Goal: Information Seeking & Learning: Check status

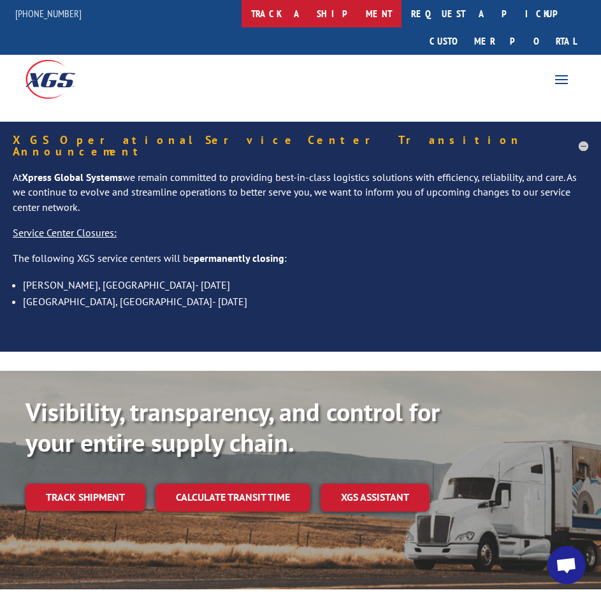
click at [327, 15] on link "track a shipment" at bounding box center [322, 13] width 160 height 27
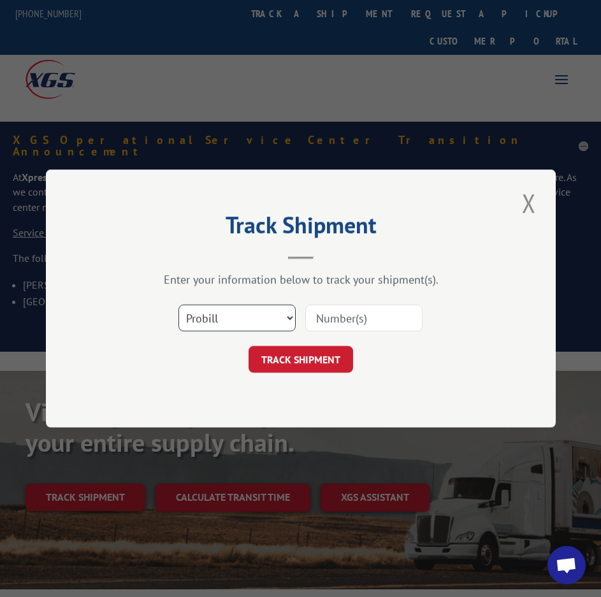
click at [244, 324] on select "Select category... Probill BOL PO" at bounding box center [236, 318] width 117 height 27
select select "po"
click at [178, 305] on select "Select category... Probill BOL PO" at bounding box center [236, 318] width 117 height 27
click at [330, 324] on input at bounding box center [363, 318] width 117 height 27
click at [345, 317] on input at bounding box center [363, 318] width 117 height 27
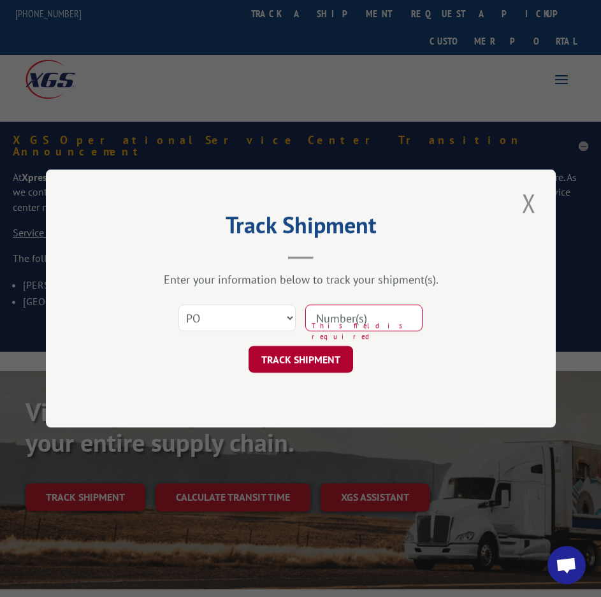
paste input "20418358"
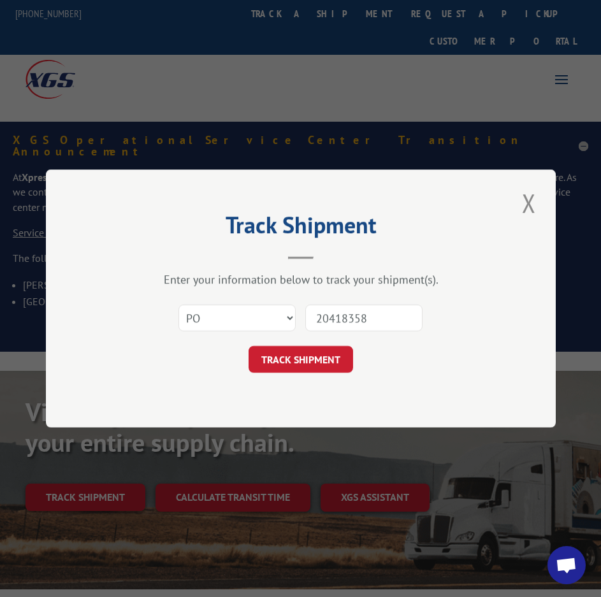
type input "20418358"
click at [300, 356] on button "TRACK SHIPMENT" at bounding box center [301, 359] width 105 height 27
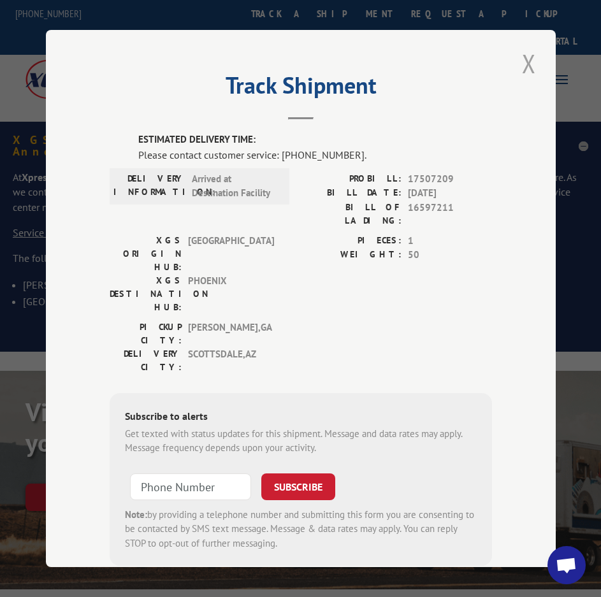
click at [518, 61] on button "Close modal" at bounding box center [529, 63] width 22 height 35
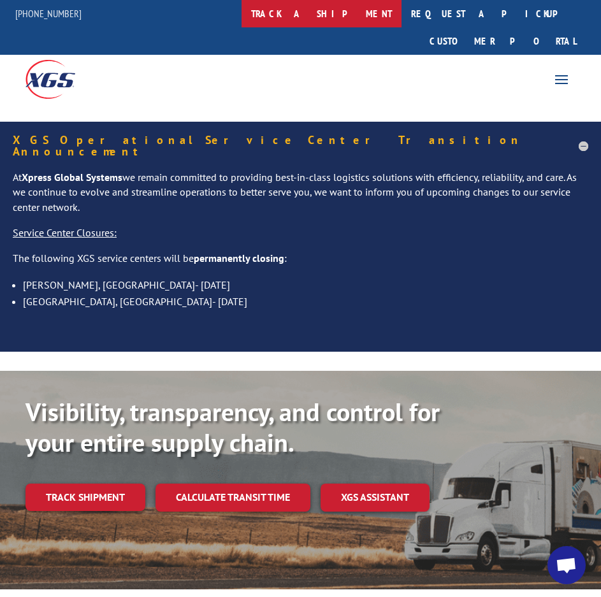
click at [331, 17] on link "track a shipment" at bounding box center [322, 13] width 160 height 27
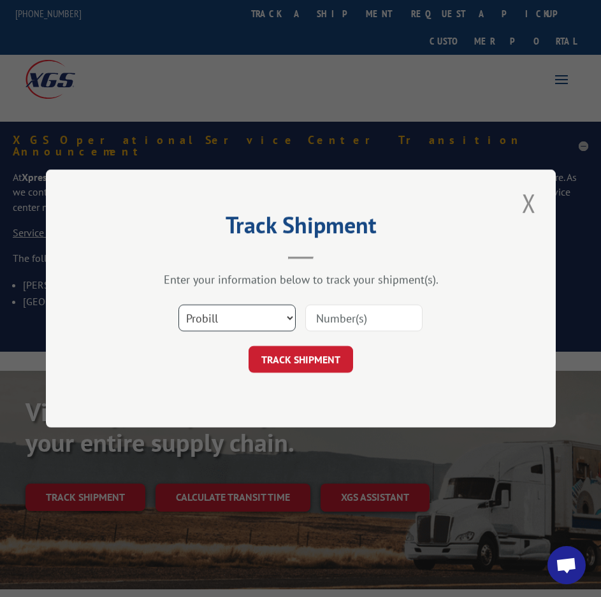
drag, startPoint x: 261, startPoint y: 321, endPoint x: 259, endPoint y: 328, distance: 8.1
click at [261, 321] on select "Select category... Probill BOL PO" at bounding box center [236, 318] width 117 height 27
select select "po"
click at [178, 305] on select "Select category... Probill BOL PO" at bounding box center [236, 318] width 117 height 27
click at [333, 303] on div at bounding box center [363, 317] width 117 height 29
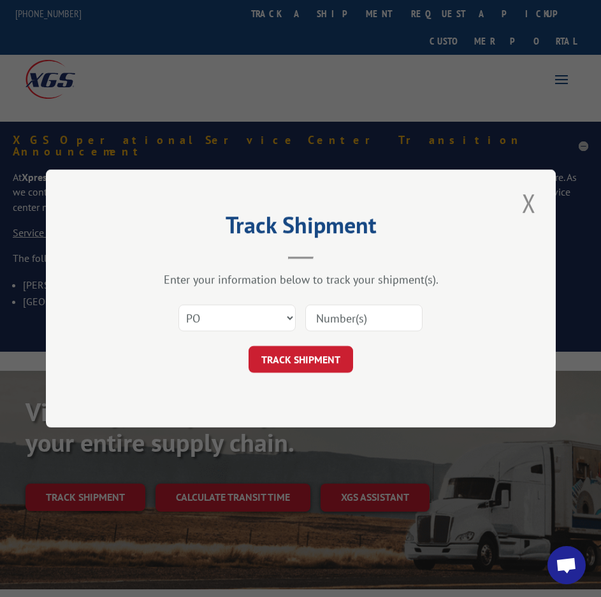
click at [333, 318] on input at bounding box center [363, 318] width 117 height 27
paste input "20418358"
type input "20418358"
click at [321, 354] on button "TRACK SHIPMENT" at bounding box center [301, 359] width 105 height 27
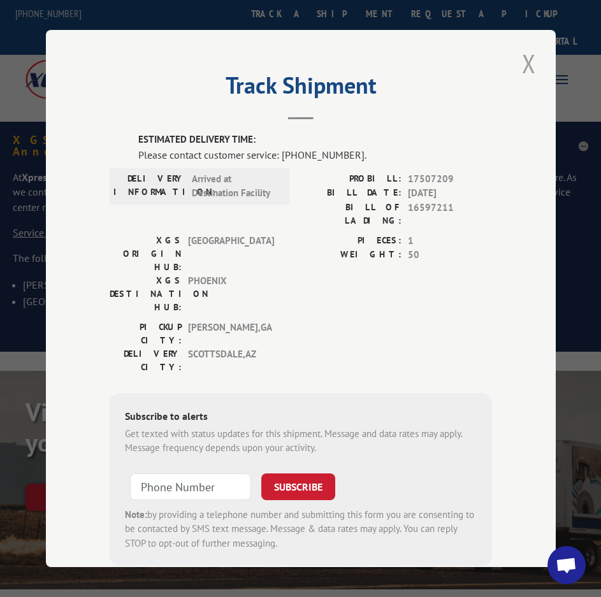
click at [523, 68] on button "Close modal" at bounding box center [529, 63] width 22 height 35
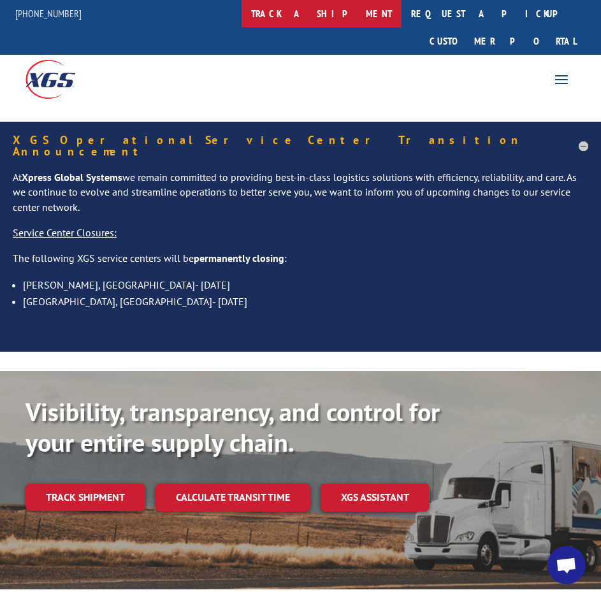
click at [323, 15] on link "track a shipment" at bounding box center [322, 13] width 160 height 27
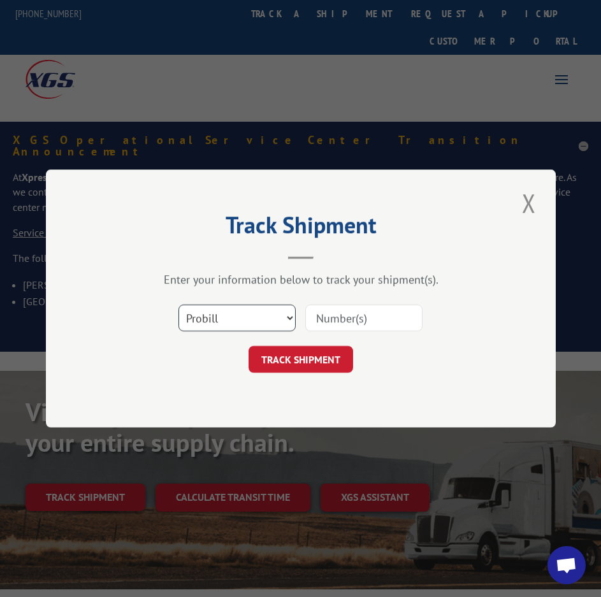
click at [238, 321] on select "Select category... Probill BOL PO" at bounding box center [236, 318] width 117 height 27
select select "po"
click at [178, 305] on select "Select category... Probill BOL PO" at bounding box center [236, 318] width 117 height 27
click at [326, 319] on input at bounding box center [363, 318] width 117 height 27
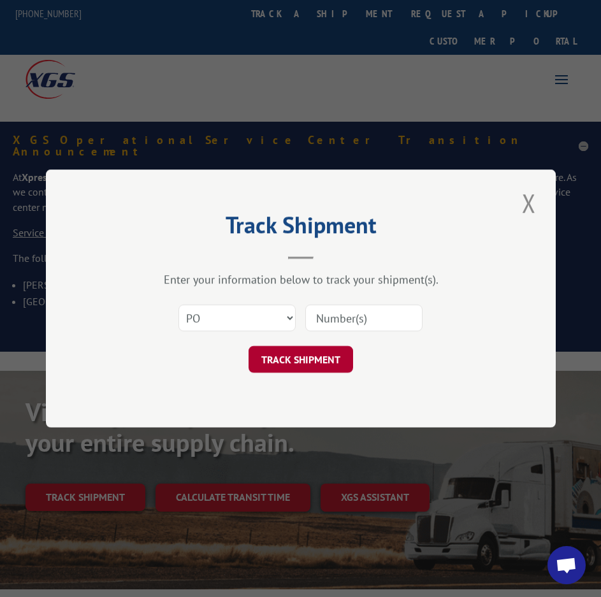
paste input "32447701"
type input "32447701"
click at [302, 364] on button "TRACK SHIPMENT" at bounding box center [301, 359] width 105 height 27
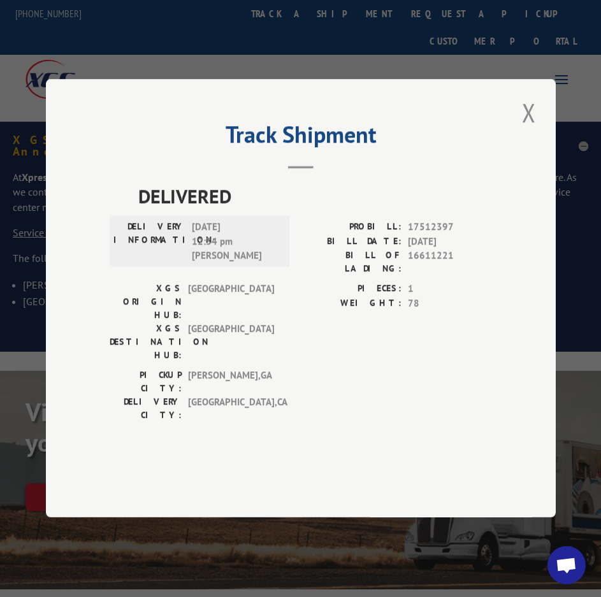
click at [530, 130] on button "Close modal" at bounding box center [529, 112] width 22 height 35
